Goal: Register for event/course

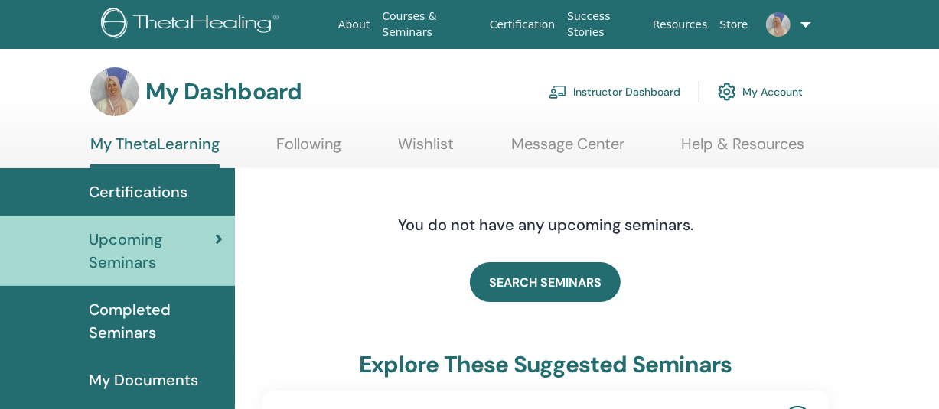
click at [605, 88] on link "Instructor Dashboard" at bounding box center [614, 92] width 132 height 34
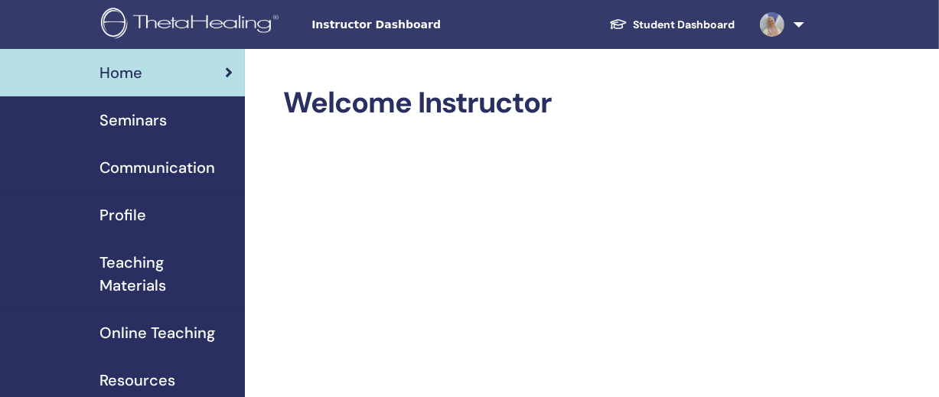
click at [140, 122] on span "Seminars" at bounding box center [132, 120] width 67 height 23
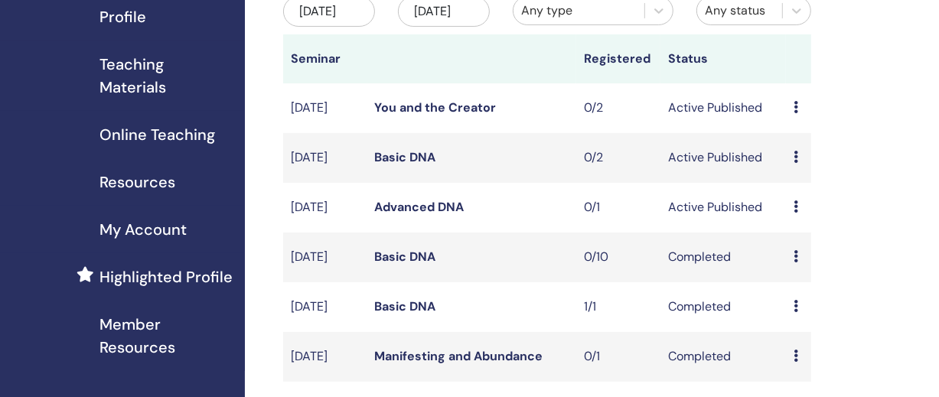
scroll to position [200, 0]
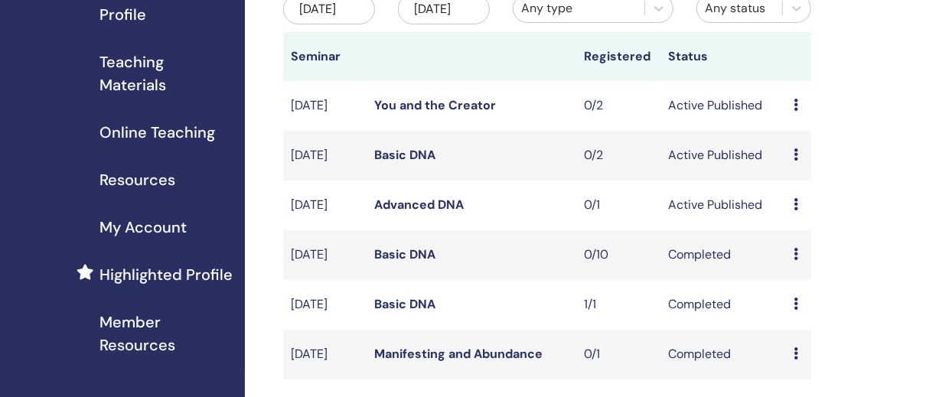
click at [395, 163] on link "Basic DNA" at bounding box center [405, 155] width 61 height 16
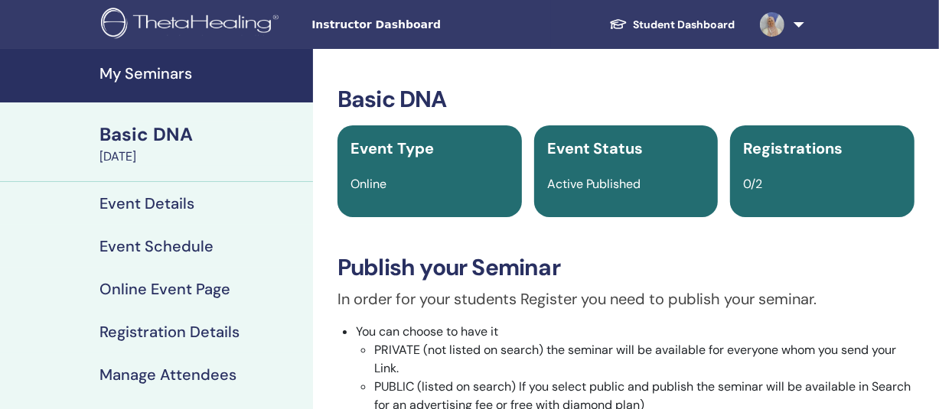
click at [161, 333] on h4 "Registration Details" at bounding box center [169, 332] width 140 height 18
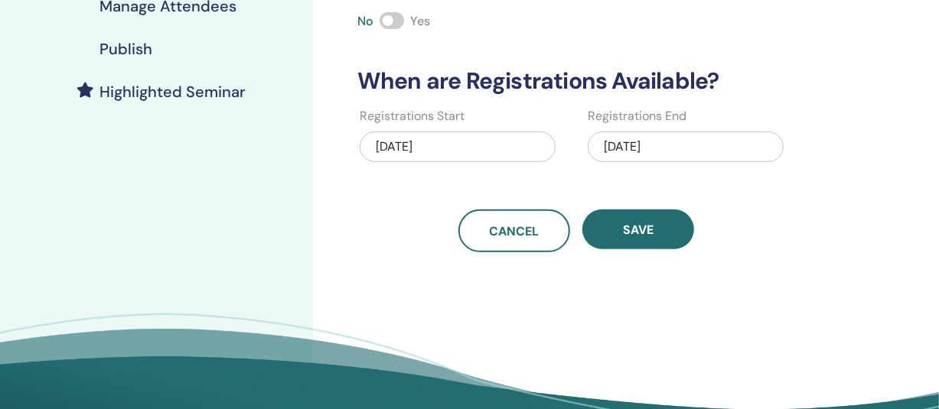
scroll to position [373, 0]
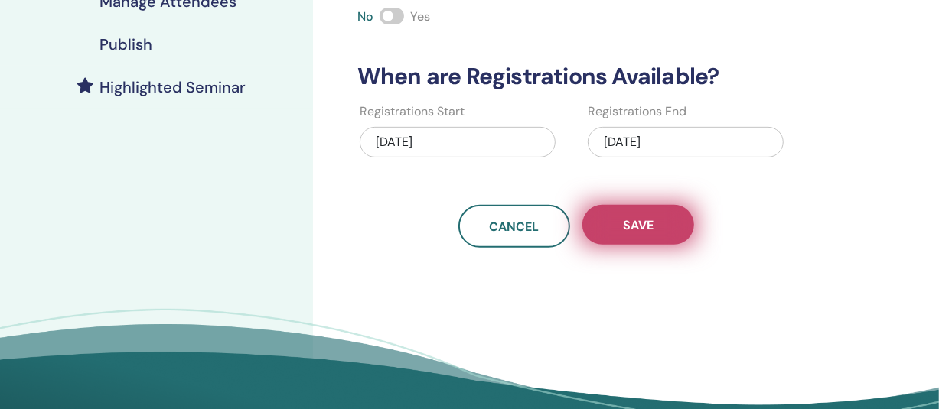
click at [643, 235] on button "Save" at bounding box center [638, 225] width 112 height 40
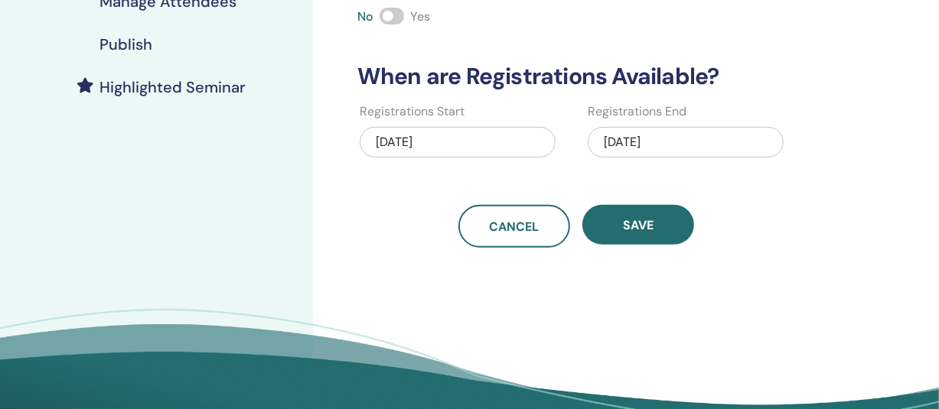
click at [125, 38] on h4 "Publish" at bounding box center [125, 44] width 53 height 18
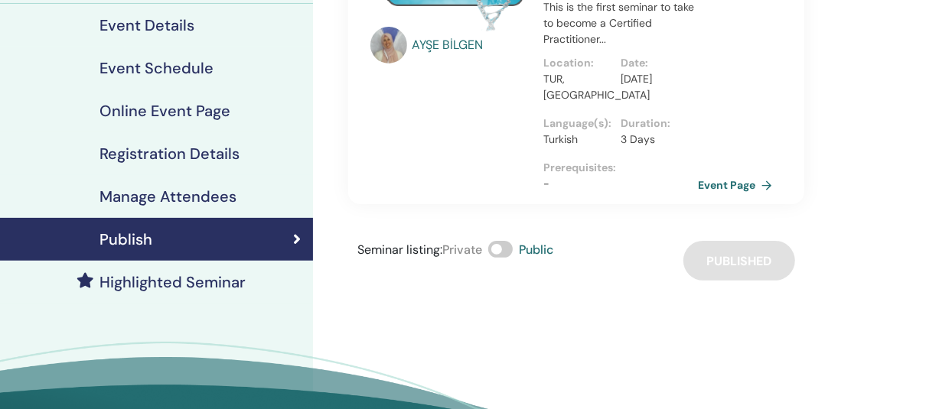
scroll to position [166, 0]
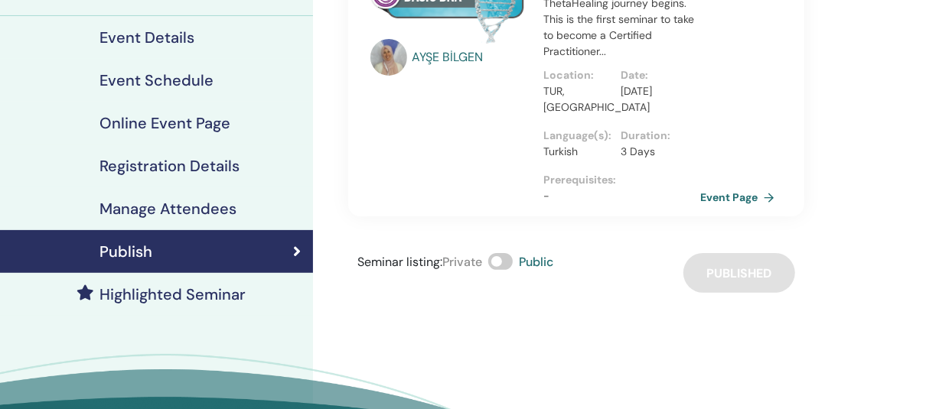
click at [744, 195] on link "Event Page" at bounding box center [740, 197] width 80 height 23
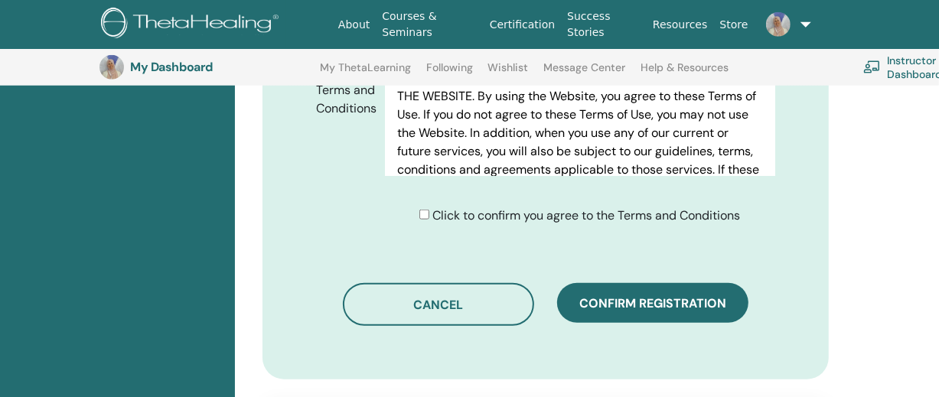
scroll to position [831, 0]
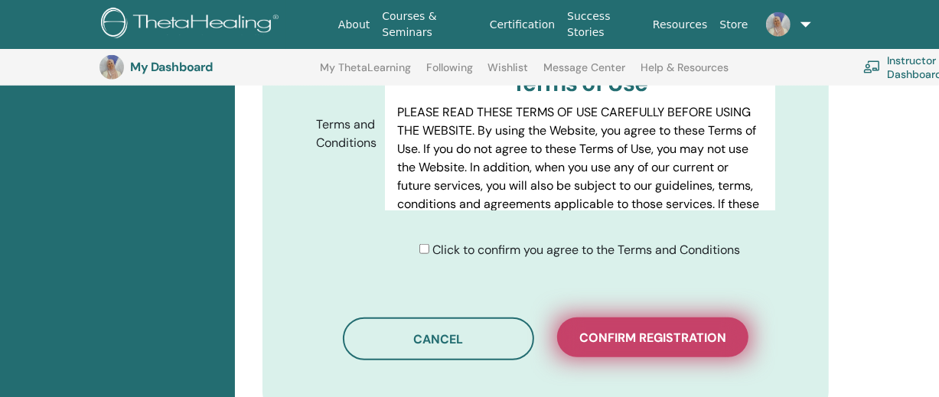
click at [665, 330] on span "Confirm registration" at bounding box center [652, 338] width 147 height 16
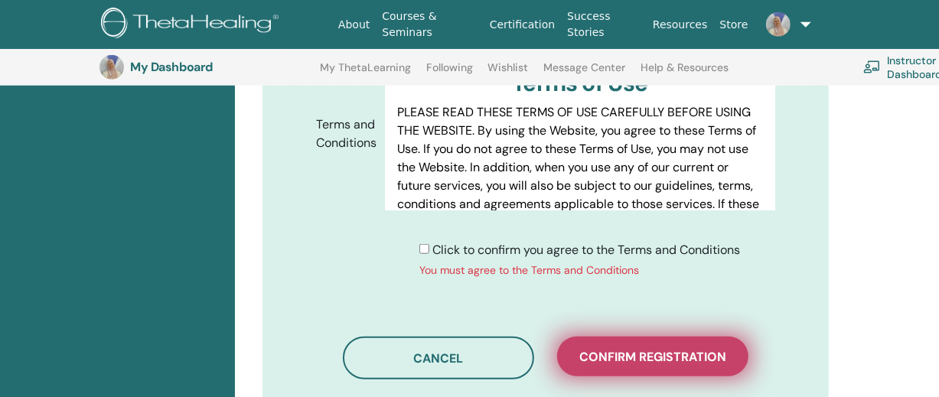
click at [649, 349] on span "Confirm registration" at bounding box center [652, 357] width 147 height 16
